Goal: Task Accomplishment & Management: Use online tool/utility

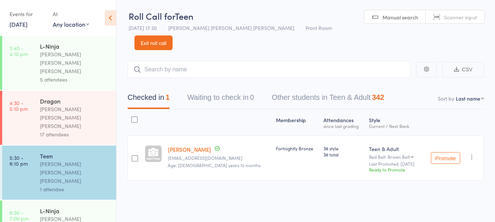
click at [87, 105] on div "[PERSON_NAME] [PERSON_NAME] [PERSON_NAME]" at bounding box center [75, 117] width 70 height 25
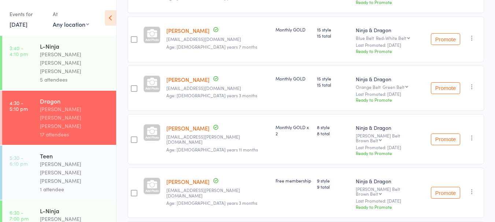
scroll to position [293, 0]
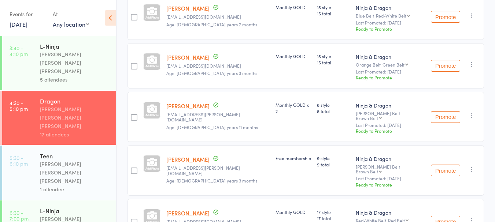
click at [82, 160] on div "[PERSON_NAME] [PERSON_NAME] [PERSON_NAME]" at bounding box center [75, 172] width 70 height 25
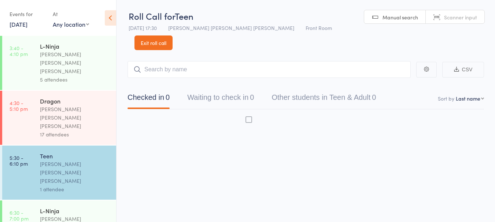
scroll to position [0, 0]
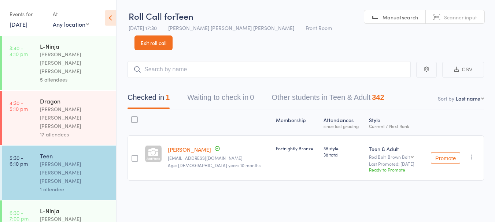
click at [72, 130] on div "17 attendees" at bounding box center [75, 134] width 70 height 8
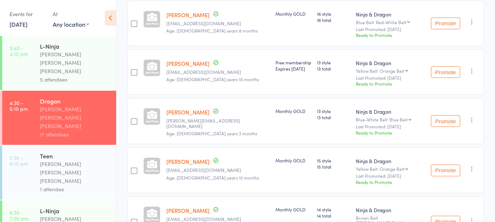
scroll to position [553, 0]
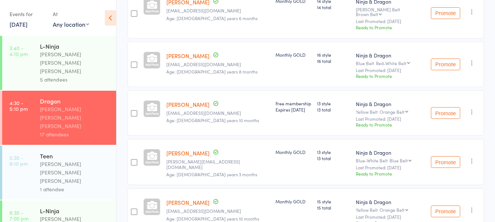
click at [58, 185] on div "1 attendee" at bounding box center [75, 189] width 70 height 8
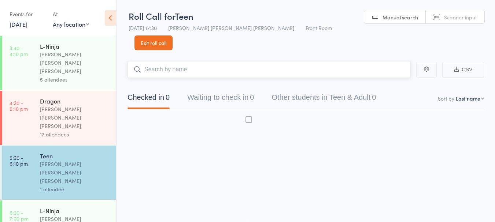
scroll to position [0, 0]
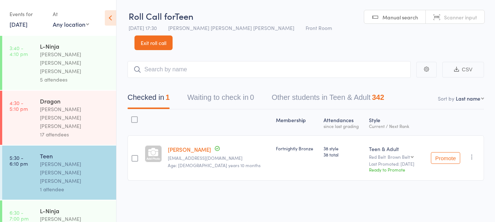
click at [172, 36] on link "Exit roll call" at bounding box center [153, 43] width 38 height 15
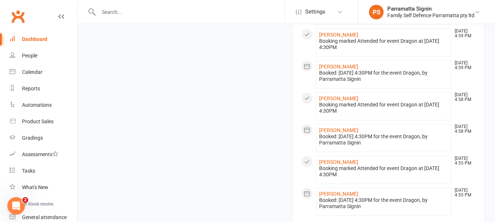
scroll to position [713, 0]
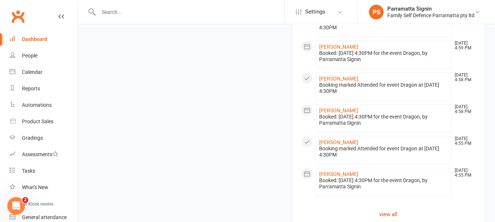
click at [391, 210] on link "view all" at bounding box center [388, 214] width 175 height 9
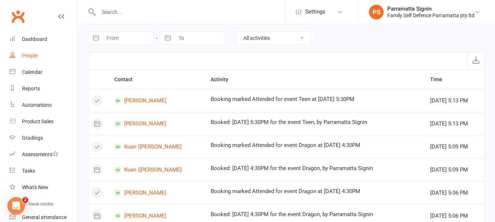
click at [35, 52] on link "People" at bounding box center [44, 56] width 68 height 16
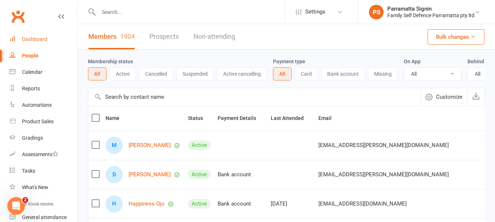
click at [46, 44] on link "Dashboard" at bounding box center [44, 39] width 68 height 16
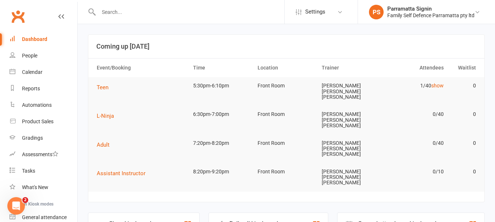
scroll to position [0, 0]
click at [284, 212] on div "Roll call kiosk mode Staff check-in for members" at bounding box center [267, 224] width 119 height 25
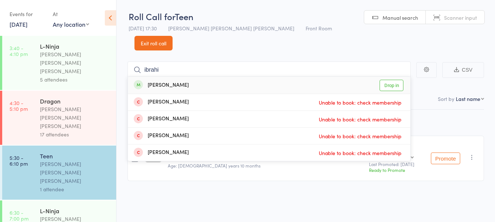
type input "ibrahi"
click at [392, 80] on link "Drop in" at bounding box center [391, 85] width 24 height 11
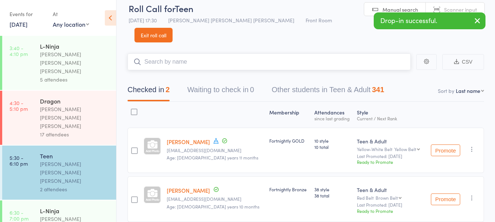
scroll to position [26, 0]
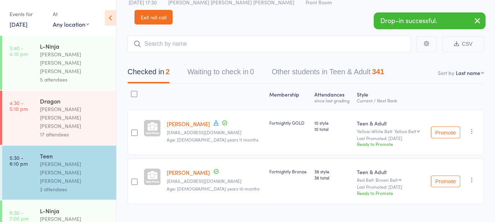
click at [205, 137] on span "Age: [DEMOGRAPHIC_DATA] years 11 months" at bounding box center [213, 140] width 92 height 6
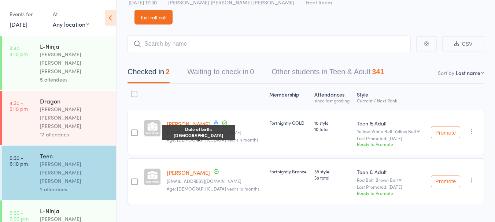
click at [214, 87] on div at bounding box center [215, 96] width 103 height 19
click at [66, 105] on div "[PERSON_NAME] [PERSON_NAME] [PERSON_NAME]" at bounding box center [75, 117] width 70 height 25
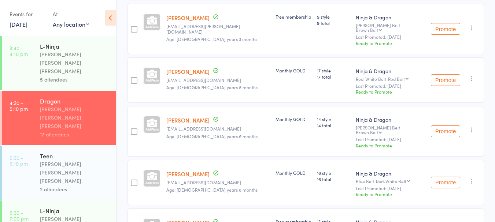
scroll to position [441, 0]
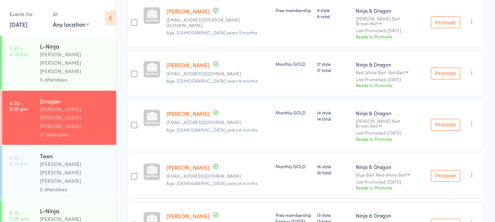
click at [471, 68] on icon "button" at bounding box center [471, 71] width 7 height 7
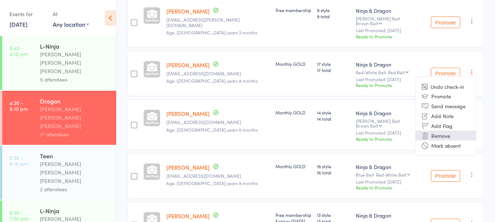
click at [430, 131] on li "Remove" at bounding box center [445, 136] width 60 height 10
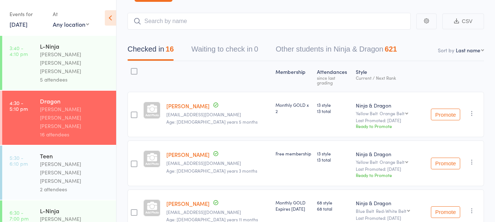
scroll to position [0, 0]
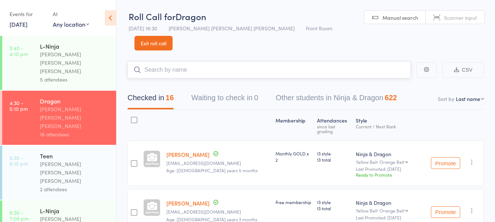
click at [169, 62] on input "search" at bounding box center [268, 70] width 283 height 17
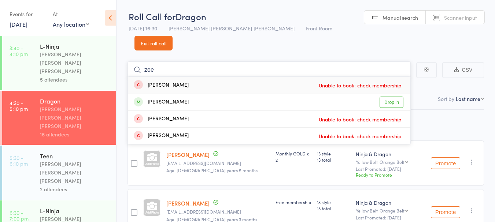
type input "zoe"
click at [152, 98] on div "[PERSON_NAME]" at bounding box center [161, 102] width 55 height 8
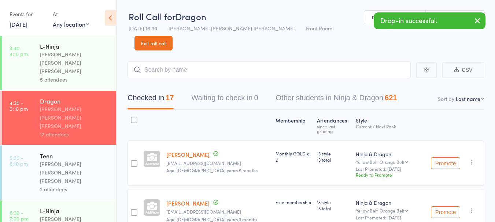
click at [39, 146] on link "5:30 - 6:10 pm Teen [PERSON_NAME] [PERSON_NAME] [PERSON_NAME] 2 attendees" at bounding box center [59, 173] width 114 height 54
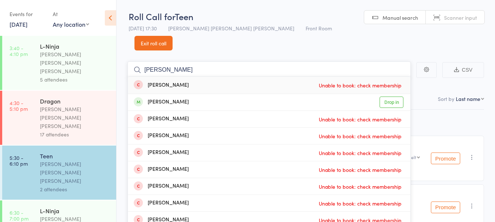
type input "[PERSON_NAME]"
click at [392, 97] on link "Drop in" at bounding box center [391, 102] width 24 height 11
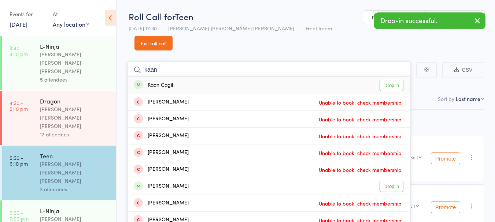
type input "kaan"
click at [395, 80] on link "Drop in" at bounding box center [391, 85] width 24 height 11
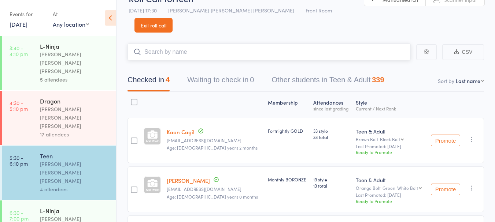
scroll to position [14, 0]
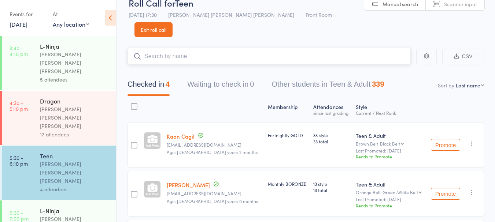
click at [185, 48] on input "search" at bounding box center [268, 56] width 283 height 17
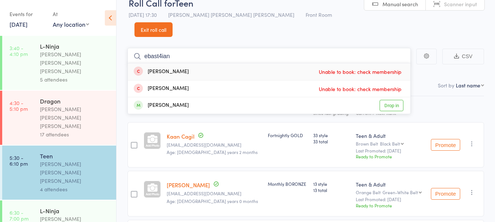
type input "ebast4ian"
click at [202, 97] on div "[PERSON_NAME] Drop in" at bounding box center [269, 105] width 282 height 16
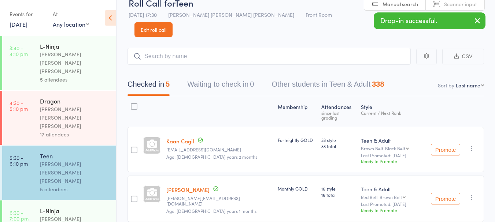
click at [27, 21] on link "[DATE]" at bounding box center [19, 24] width 18 height 8
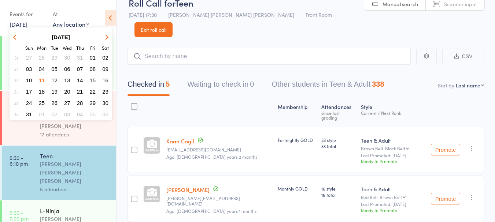
click at [42, 69] on span "04" at bounding box center [42, 69] width 6 height 6
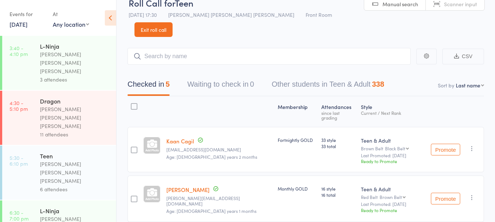
click at [26, 22] on link "[DATE]" at bounding box center [19, 24] width 18 height 8
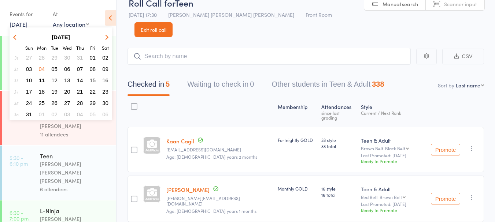
click at [42, 82] on span "11" at bounding box center [42, 80] width 6 height 6
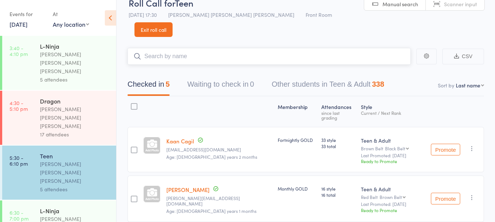
click at [217, 48] on input "search" at bounding box center [268, 56] width 283 height 17
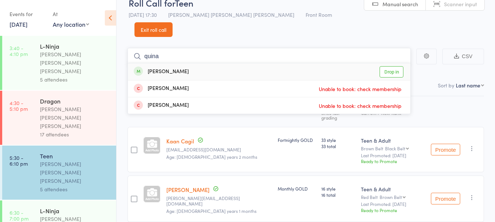
scroll to position [12, 0]
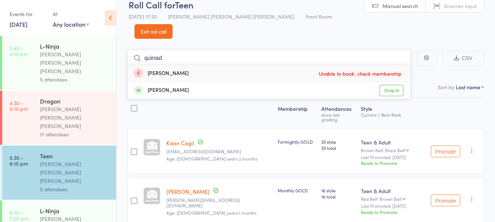
type input "quinad"
click at [198, 82] on div "[PERSON_NAME] Drop in" at bounding box center [269, 90] width 282 height 16
type input "dhriukvika"
click at [205, 82] on div "Dhruvikha [PERSON_NAME] Drop in" at bounding box center [269, 90] width 282 height 16
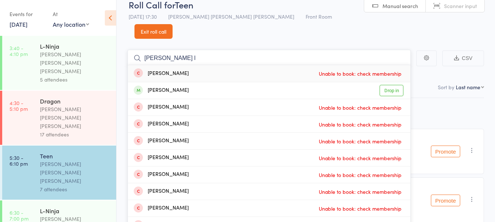
type input "[PERSON_NAME] l"
click at [206, 82] on div "[PERSON_NAME] Drop in" at bounding box center [269, 90] width 282 height 16
type input "nali"
click at [205, 82] on div "[PERSON_NAME] Drop in" at bounding box center [269, 90] width 282 height 16
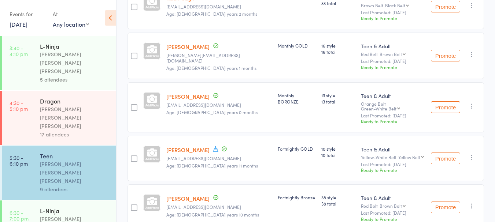
scroll to position [159, 0]
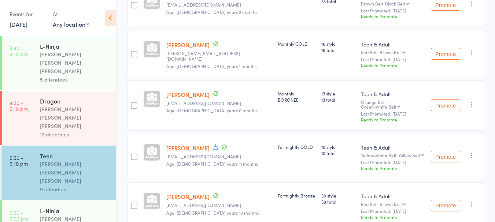
click at [192, 91] on link "[PERSON_NAME]" at bounding box center [187, 95] width 43 height 8
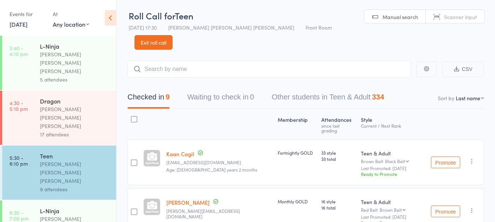
scroll to position [0, 0]
click at [208, 62] on input "search" at bounding box center [268, 70] width 283 height 17
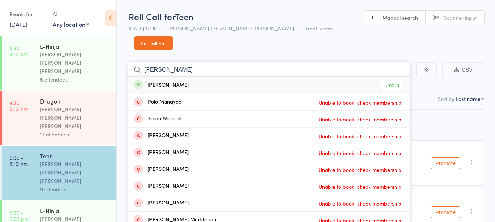
type input "[PERSON_NAME]"
click at [183, 81] on div "[PERSON_NAME]" at bounding box center [161, 85] width 55 height 8
type input "m"
